Goal: Register for event/course

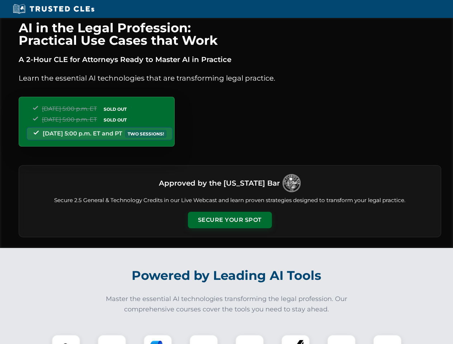
click at [230, 220] on button "Secure Your Spot" at bounding box center [230, 220] width 84 height 17
click at [66, 340] on img at bounding box center [66, 349] width 21 height 21
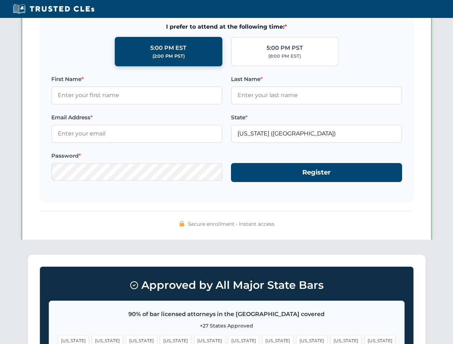
click at [262, 340] on span "[US_STATE]" at bounding box center [277, 341] width 31 height 10
click at [330, 340] on span "[US_STATE]" at bounding box center [345, 341] width 31 height 10
